Goal: Task Accomplishment & Management: Manage account settings

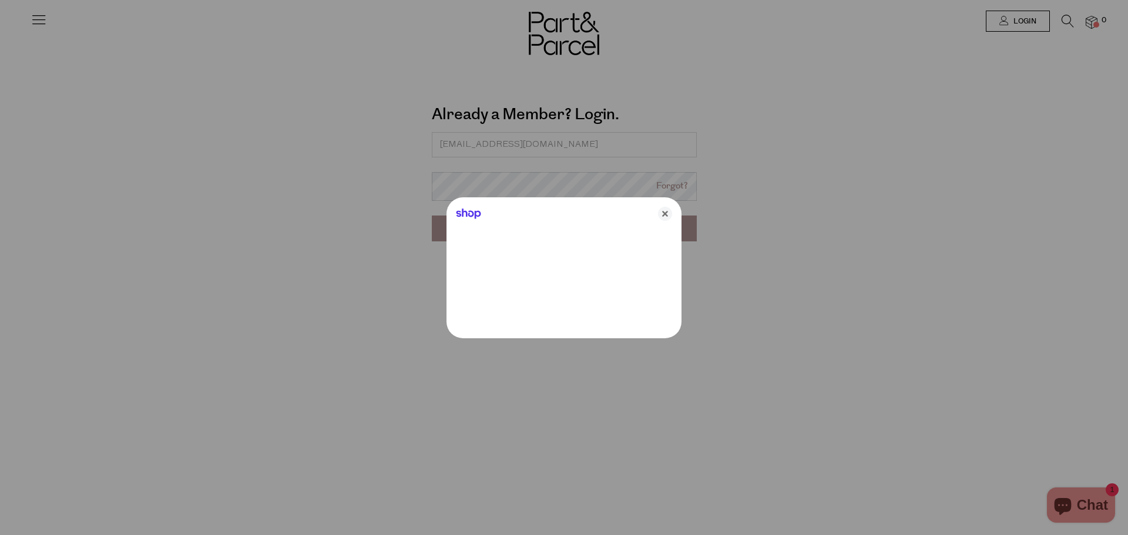
type input "[EMAIL_ADDRESS][DOMAIN_NAME]"
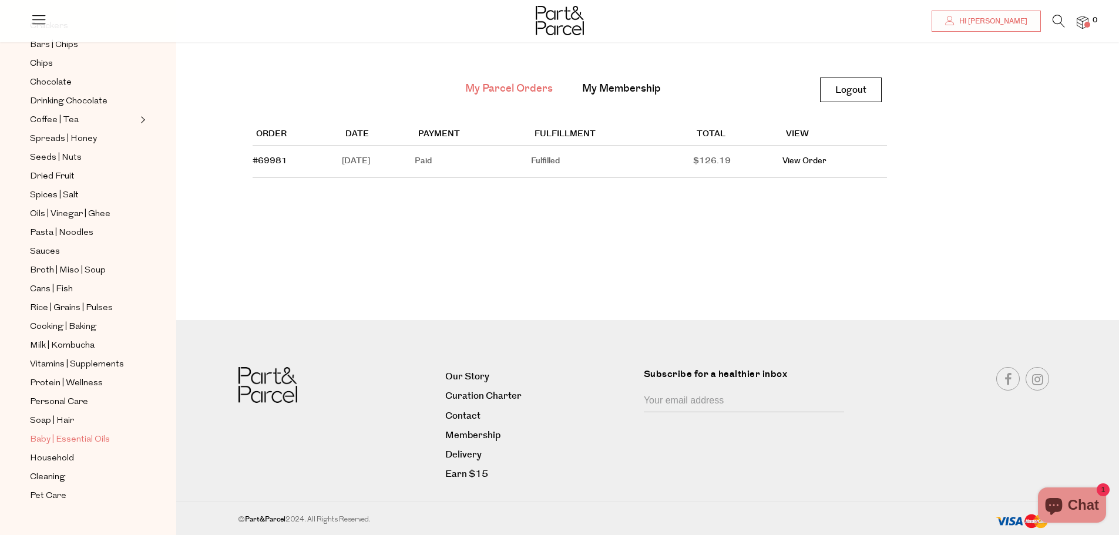
scroll to position [235, 0]
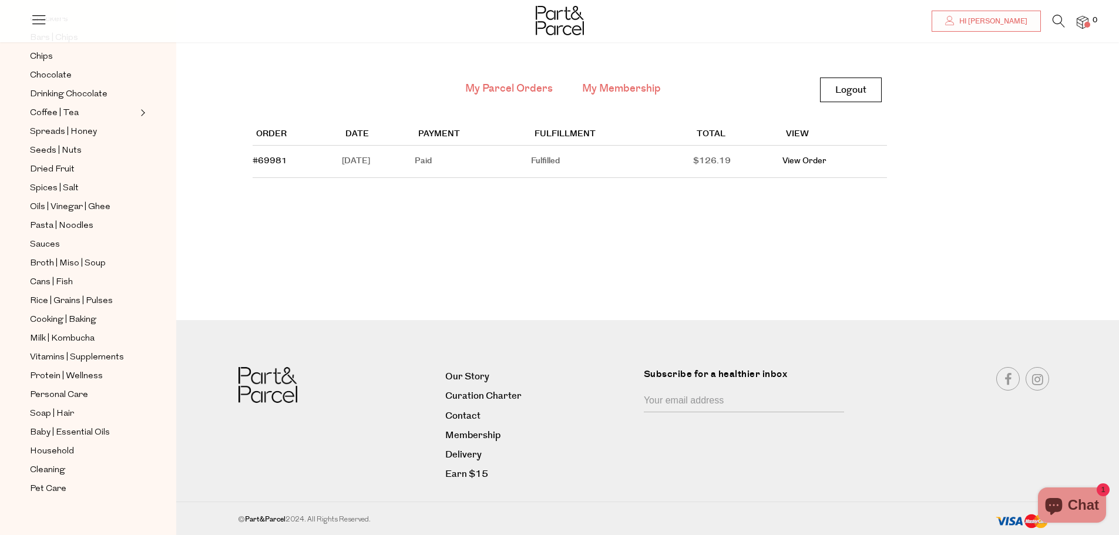
click at [621, 91] on link "My Membership" at bounding box center [621, 88] width 79 height 15
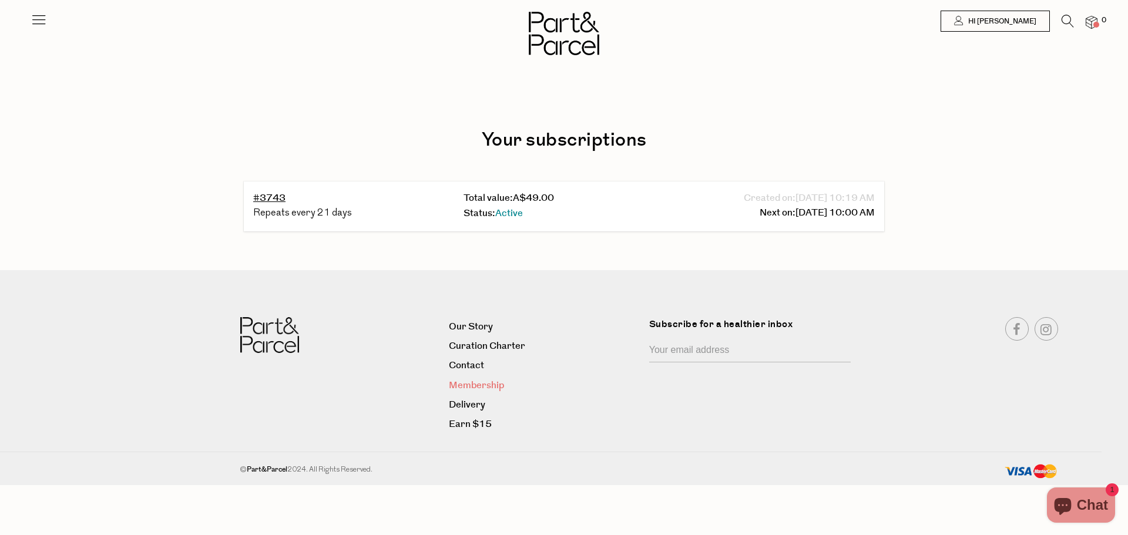
click at [485, 384] on link "Membership" at bounding box center [544, 386] width 191 height 16
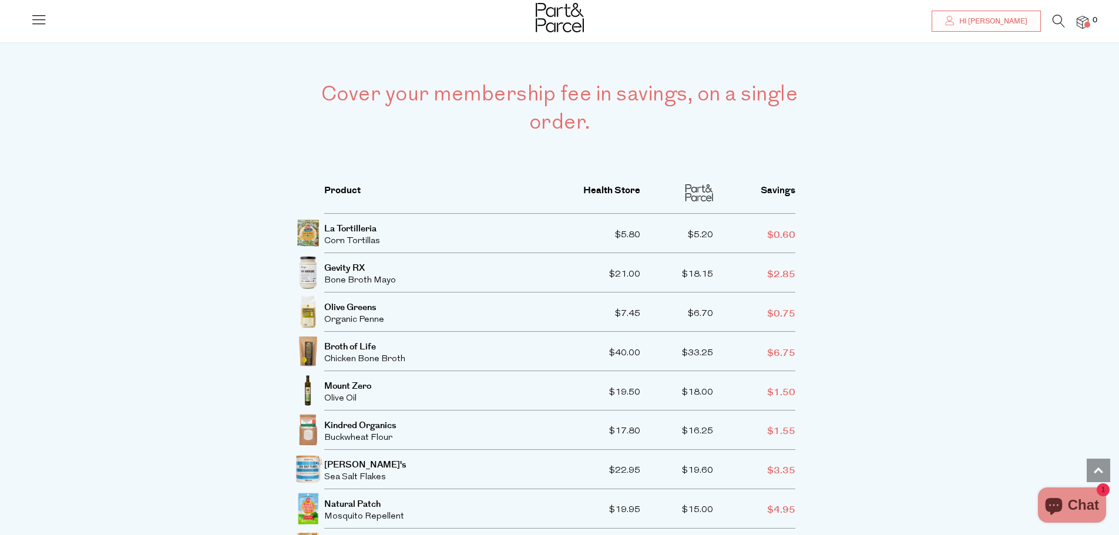
scroll to position [2056, 0]
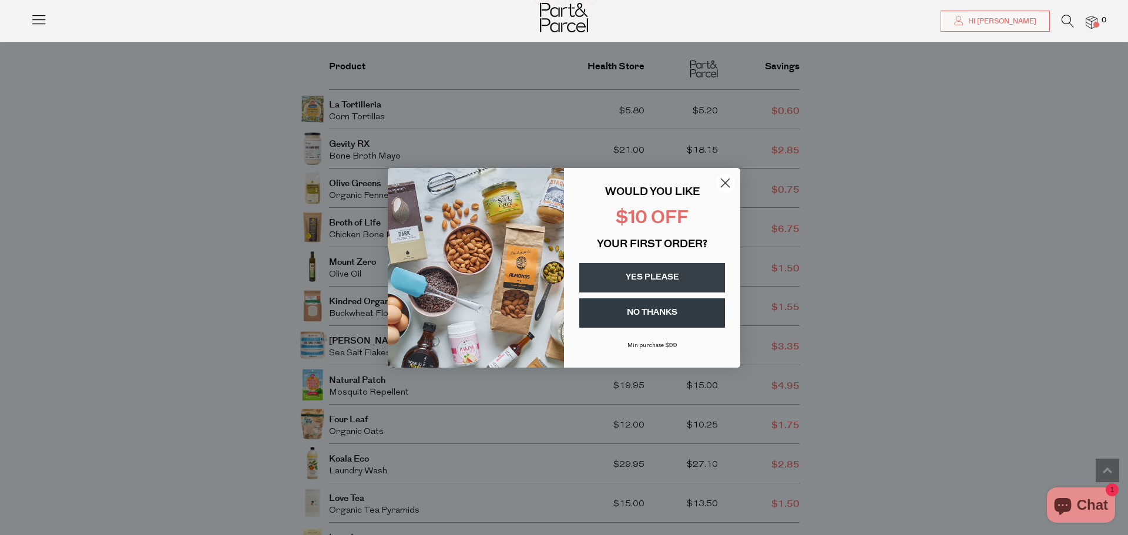
click at [681, 320] on button "NO THANKS" at bounding box center [652, 312] width 146 height 29
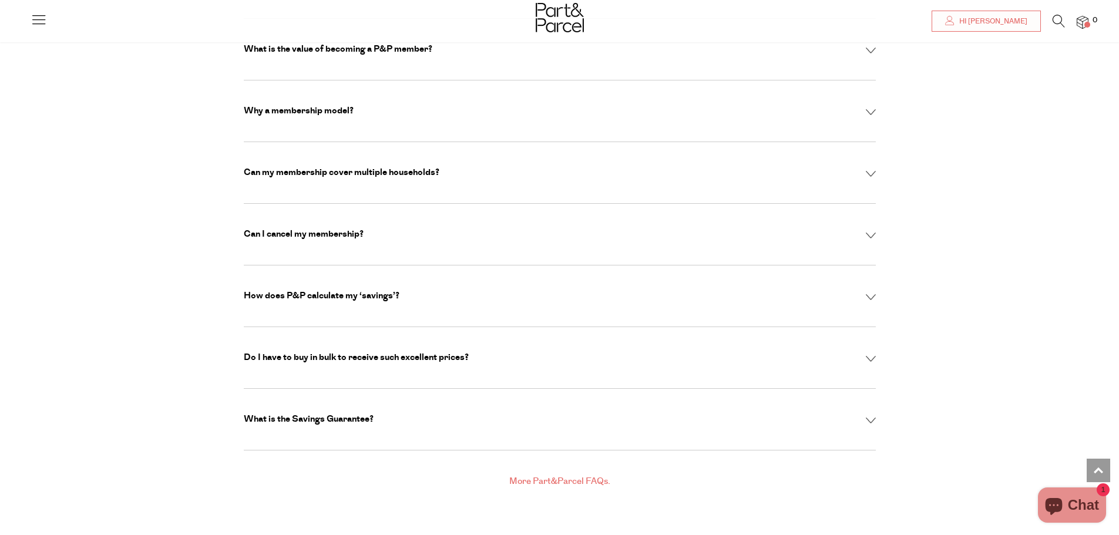
scroll to position [3759, 0]
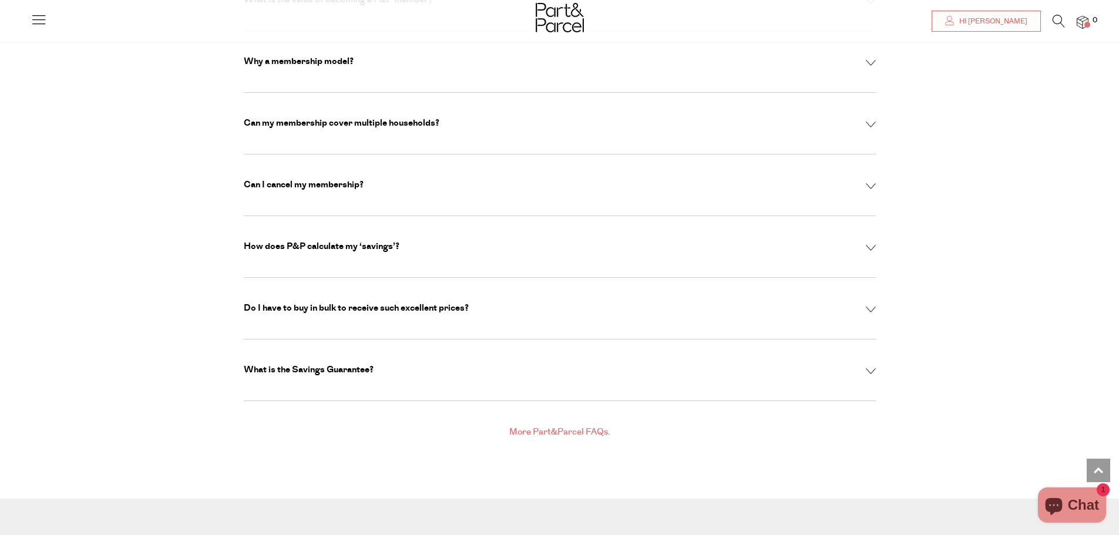
click at [312, 179] on p "Can I cancel my membership?" at bounding box center [304, 185] width 120 height 12
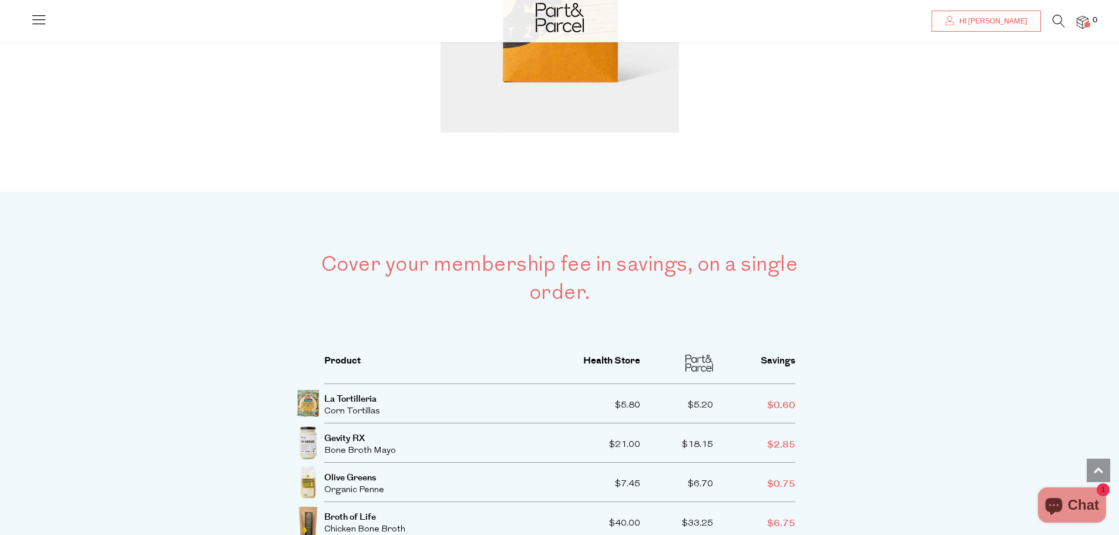
scroll to position [1761, 0]
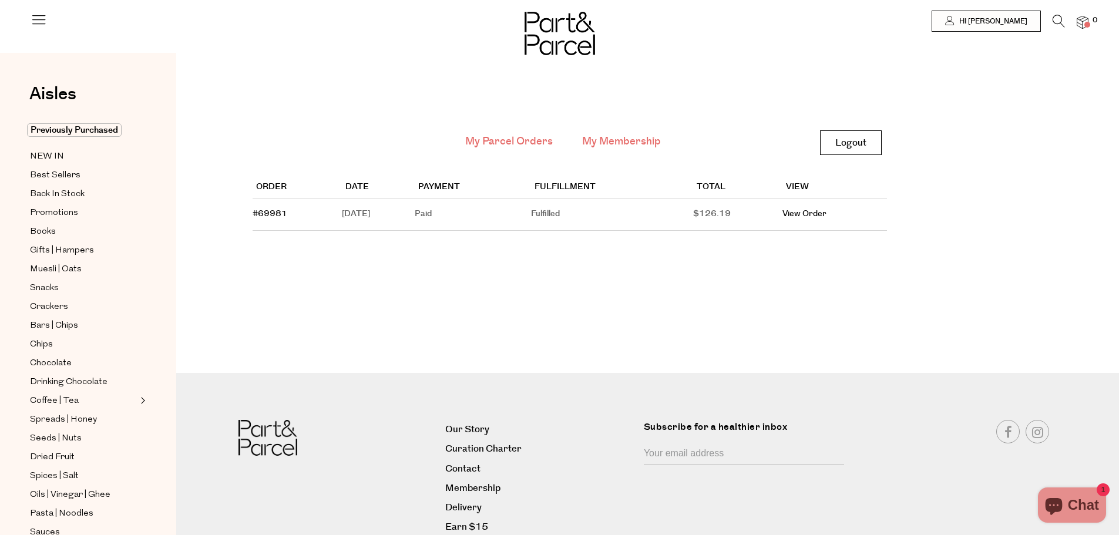
click at [628, 139] on link "My Membership" at bounding box center [621, 141] width 79 height 15
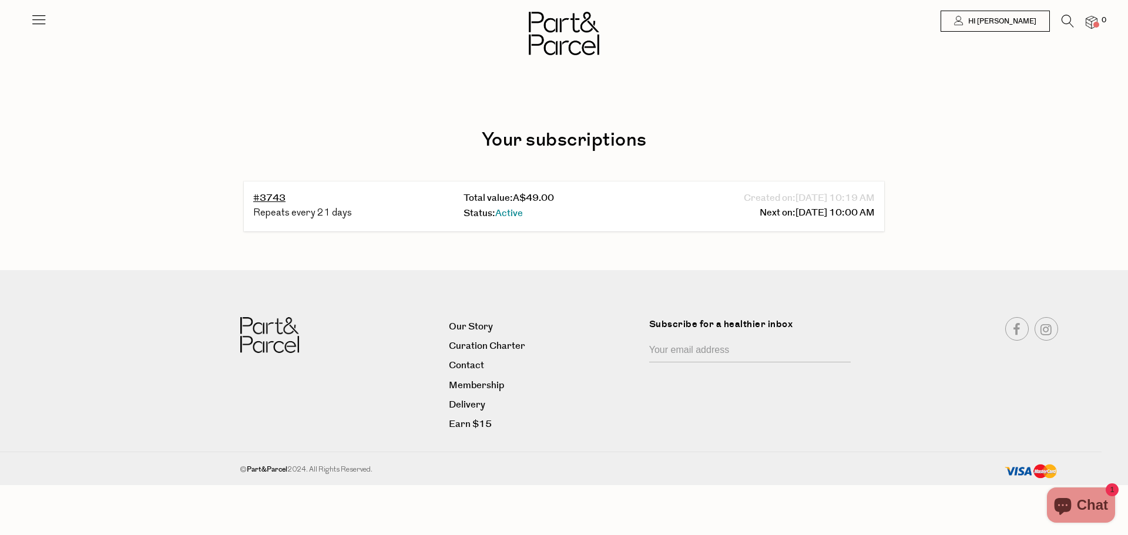
click at [1088, 506] on span "Chat" at bounding box center [1092, 505] width 31 height 18
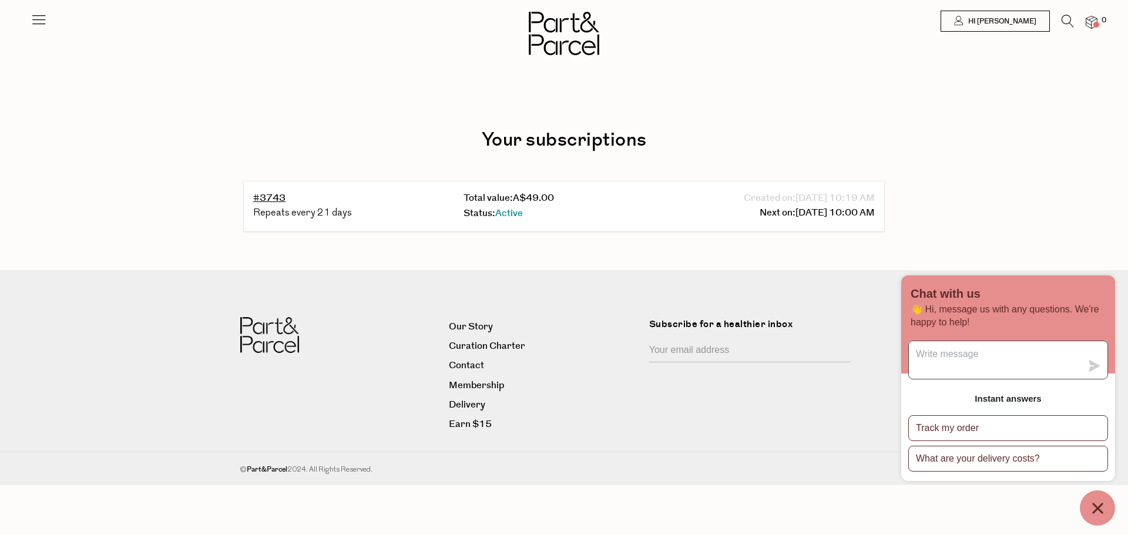
click at [945, 360] on textarea "Message us" at bounding box center [995, 360] width 173 height 38
type textarea "Good morning,"
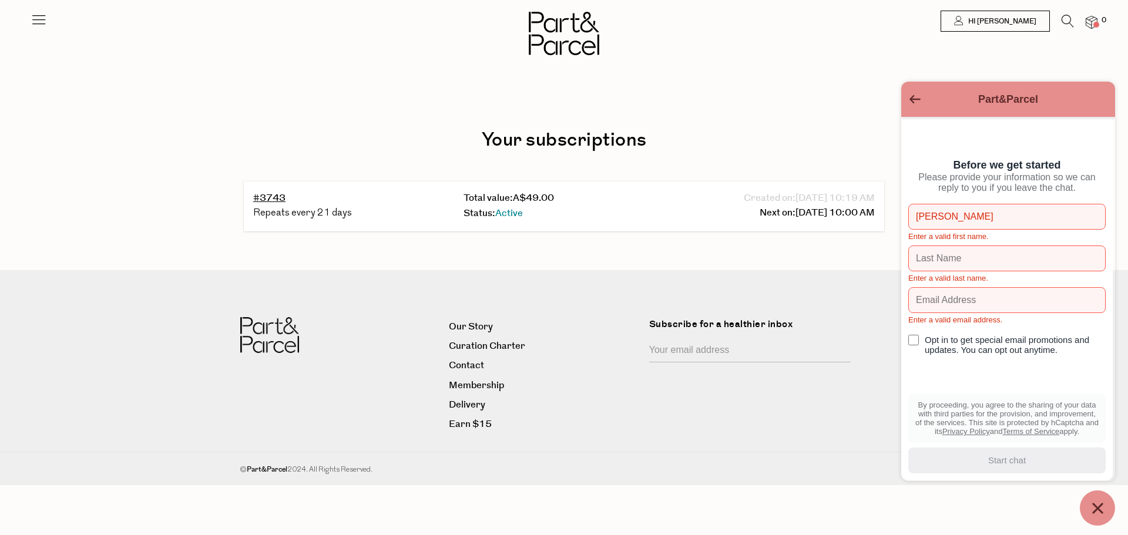
type input "Cheryl"
click at [963, 271] on input "text" at bounding box center [1006, 259] width 197 height 26
type input "Johnston"
click at [988, 313] on input "text" at bounding box center [1006, 300] width 197 height 26
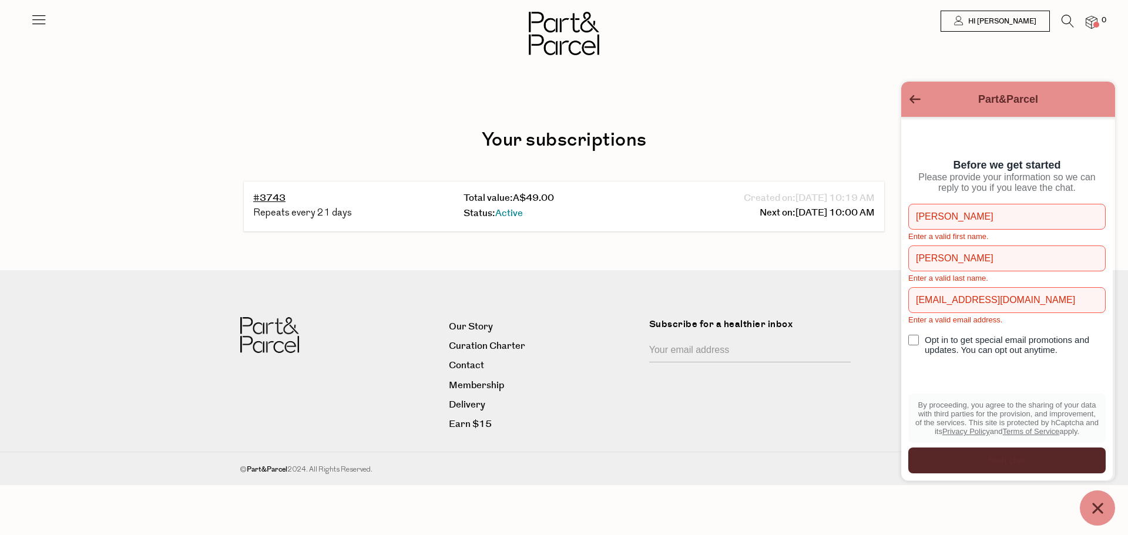
type input "ajohn373@bigpond.com"
click at [1045, 459] on div "Start chat" at bounding box center [1006, 460] width 183 height 13
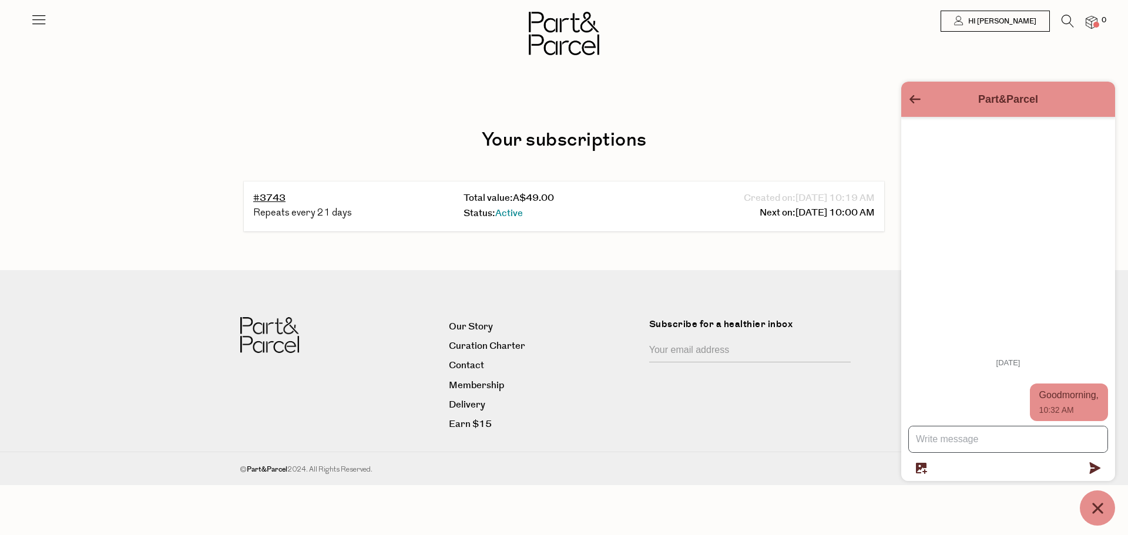
click at [989, 442] on textarea "Message us" at bounding box center [1008, 439] width 199 height 26
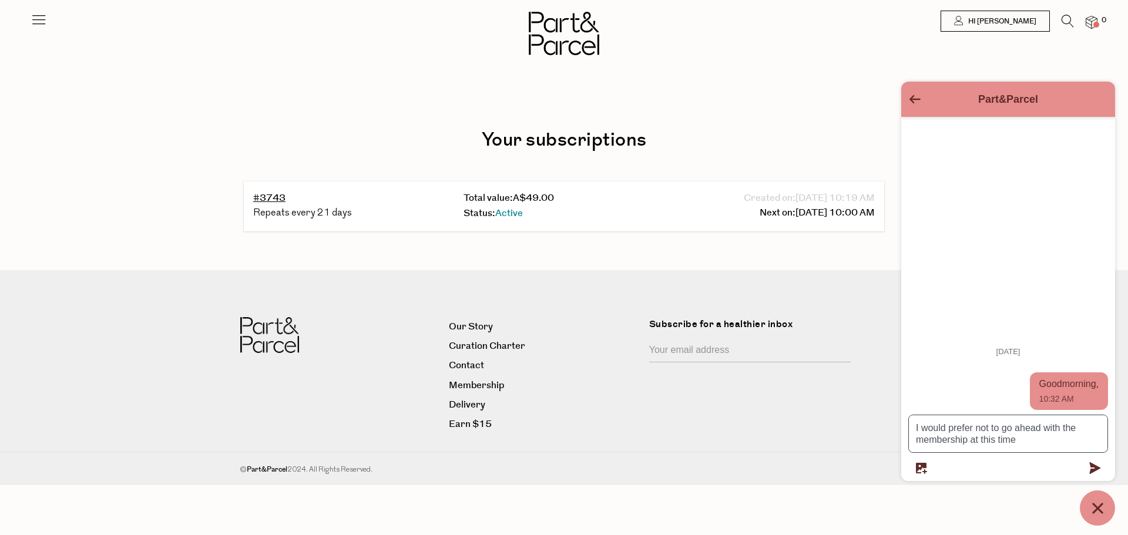
type textarea "I would prefer not to go ahead with the membership at this time."
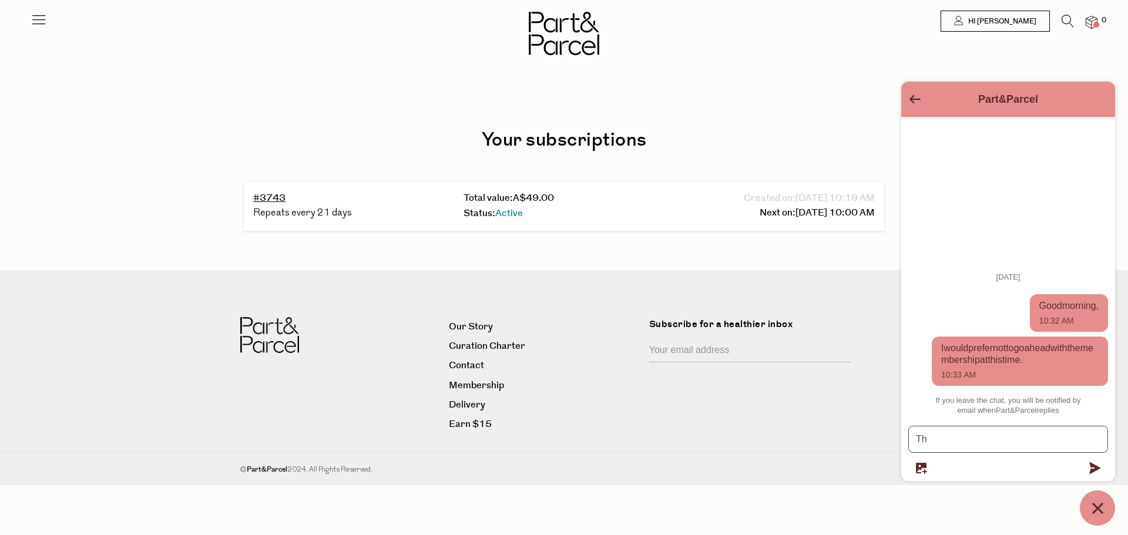
type textarea "T"
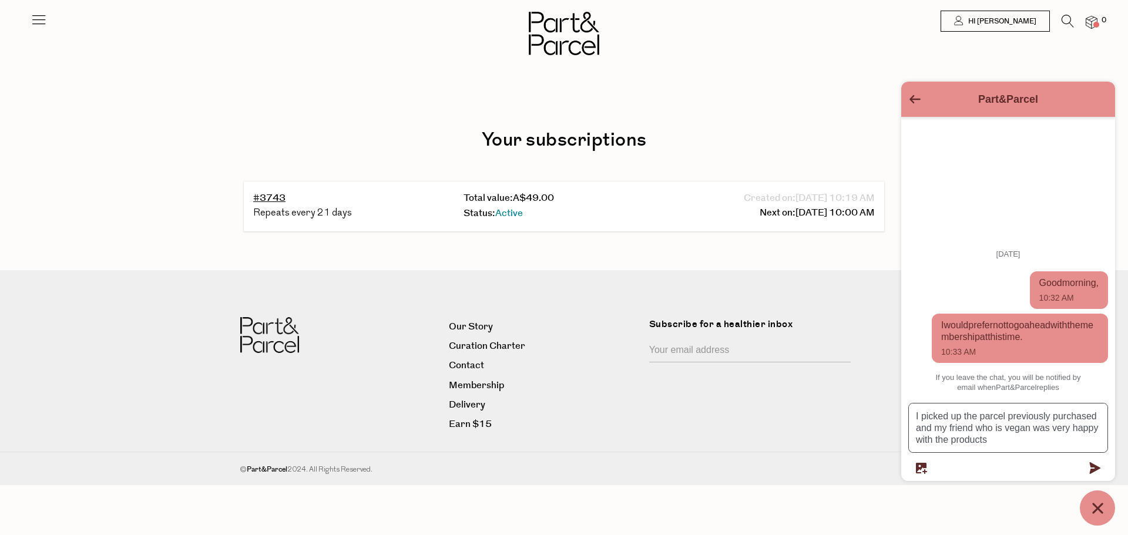
type textarea "I picked up the parcel previously purchased and my friend who is vegan was very…"
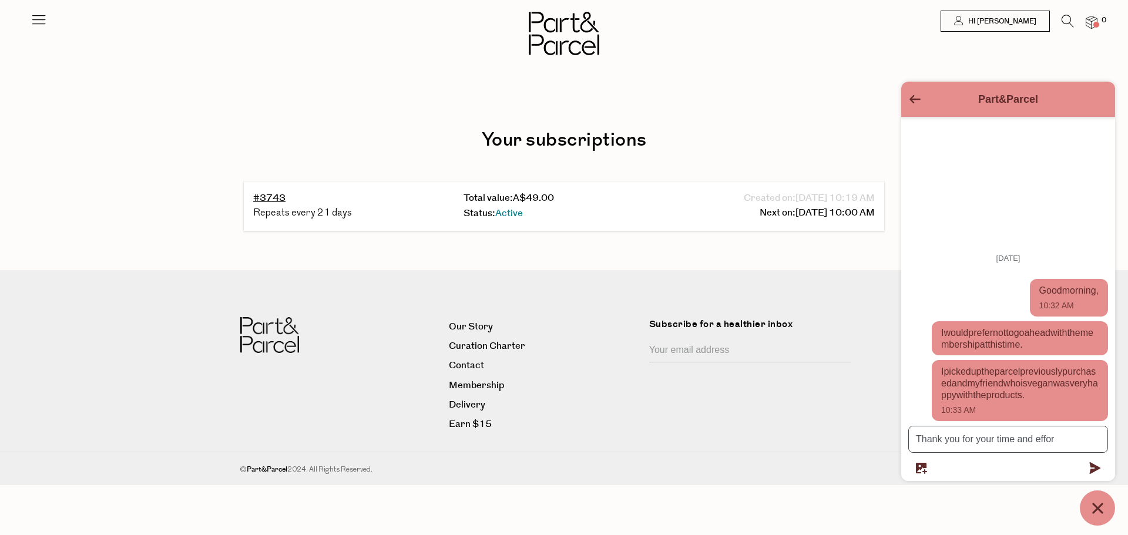
type textarea "Thank you for your time and effort"
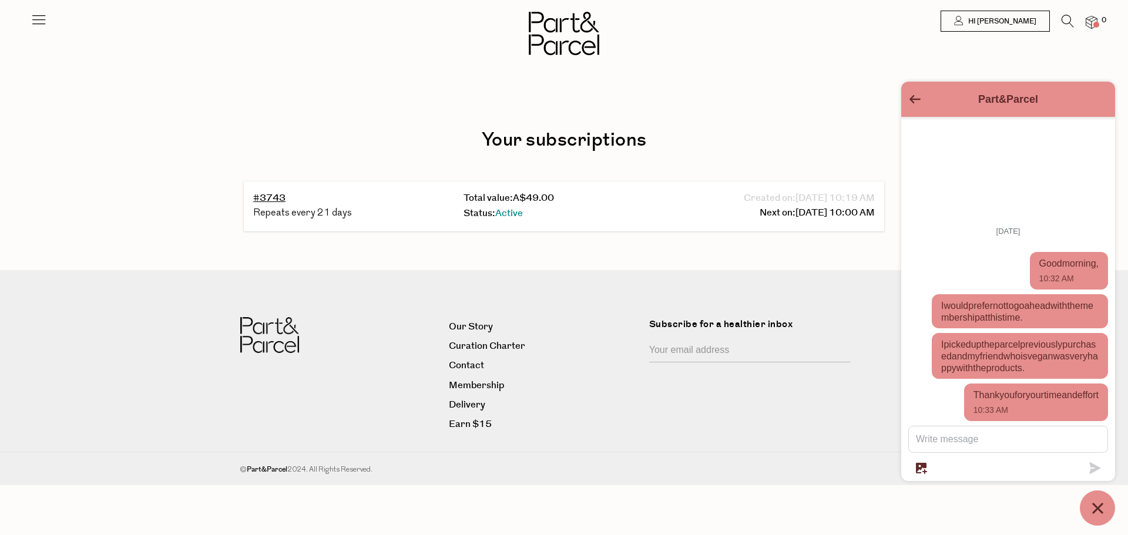
click at [1013, 502] on div "Part&Parcel Today Good morning, 10:32 AM I would prefer not to go ahead with th…" at bounding box center [1008, 304] width 214 height 444
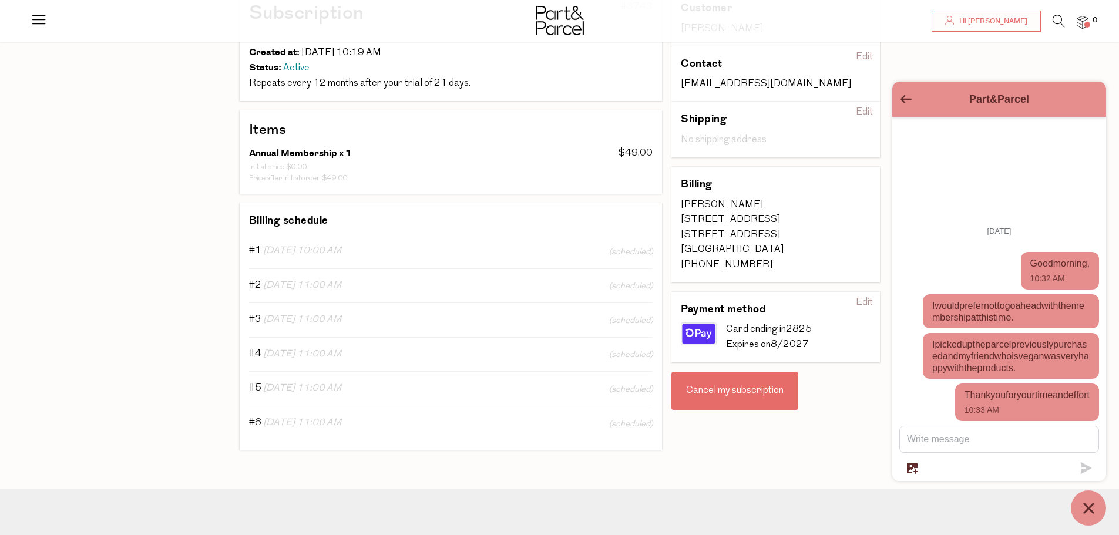
scroll to position [176, 0]
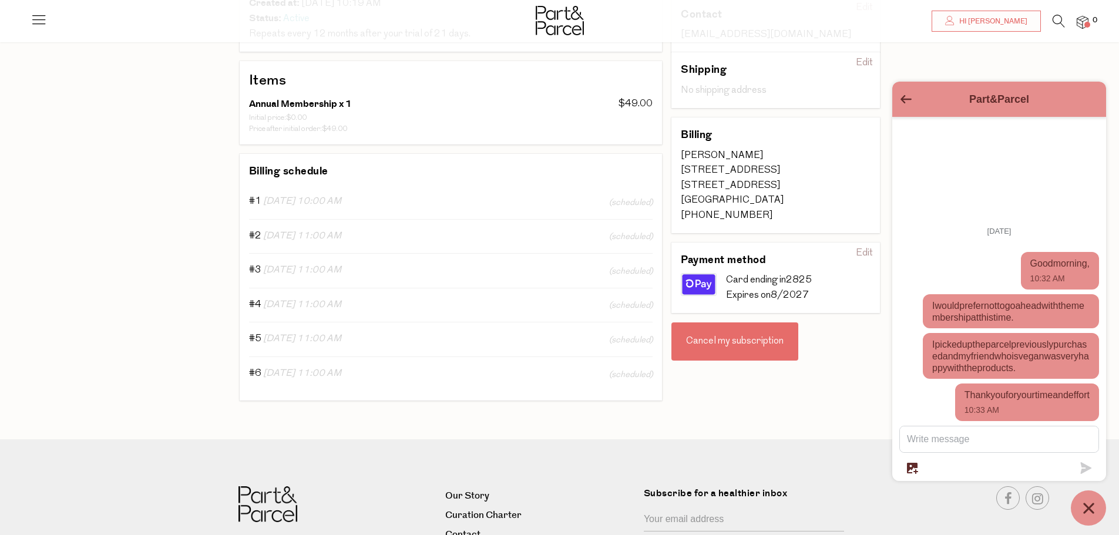
click at [739, 341] on div "Cancel my subscription" at bounding box center [734, 341] width 127 height 39
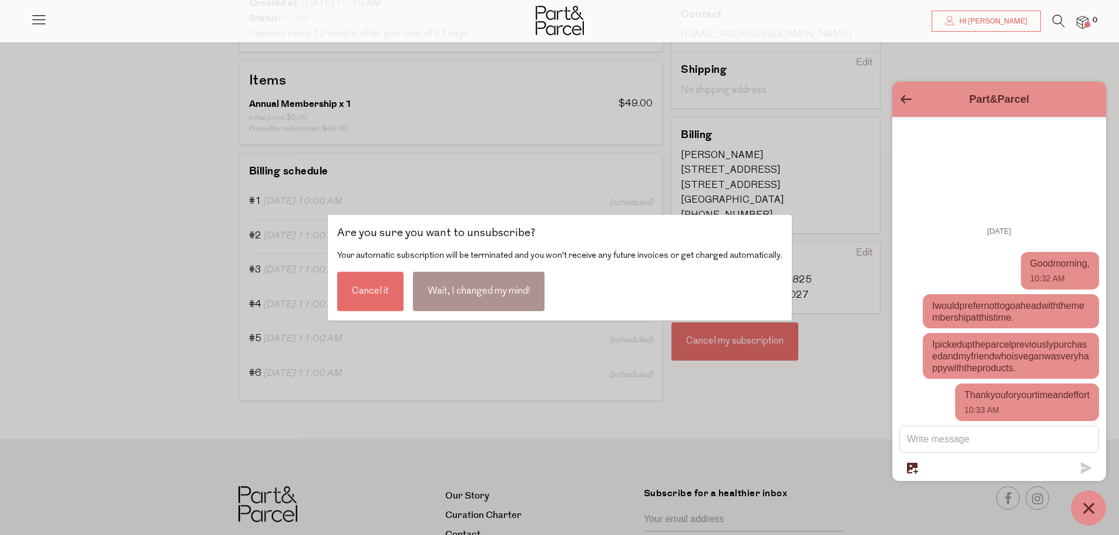
click at [369, 292] on div "Cancel it" at bounding box center [370, 290] width 66 height 39
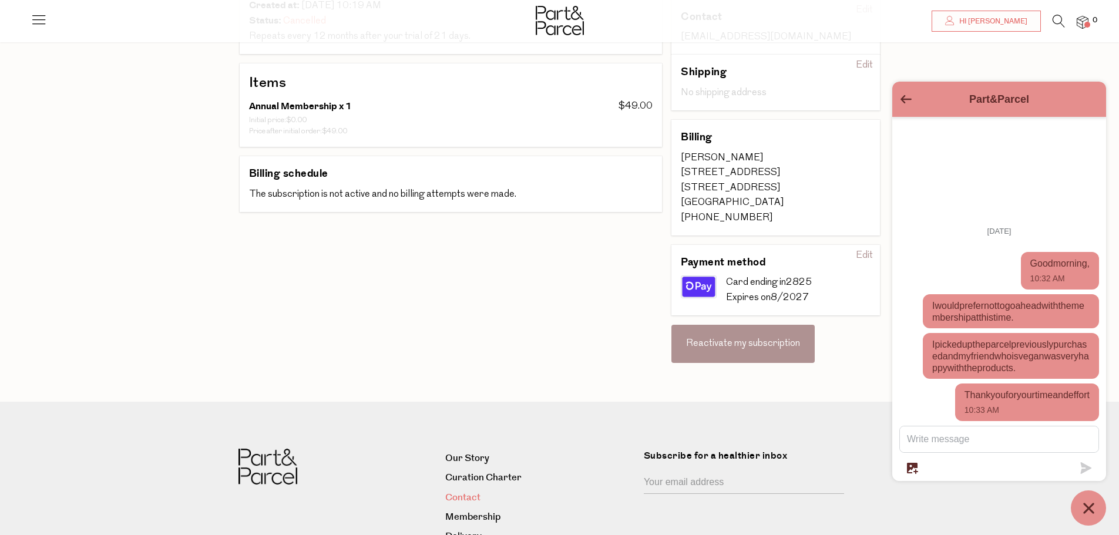
scroll to position [21, 0]
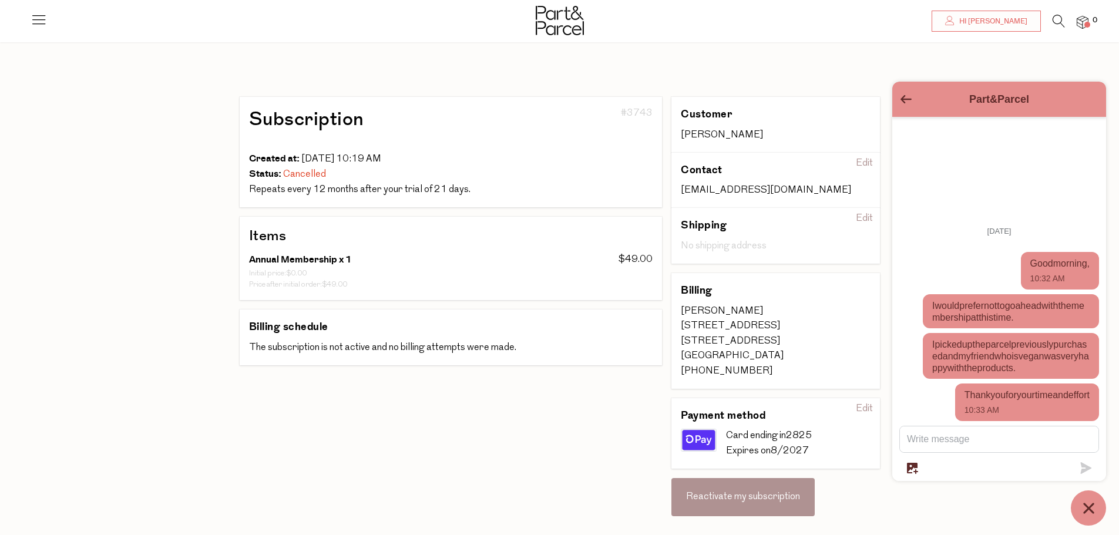
click at [1095, 517] on icon "Chat window" at bounding box center [1089, 508] width 18 height 18
